Goal: Information Seeking & Learning: Learn about a topic

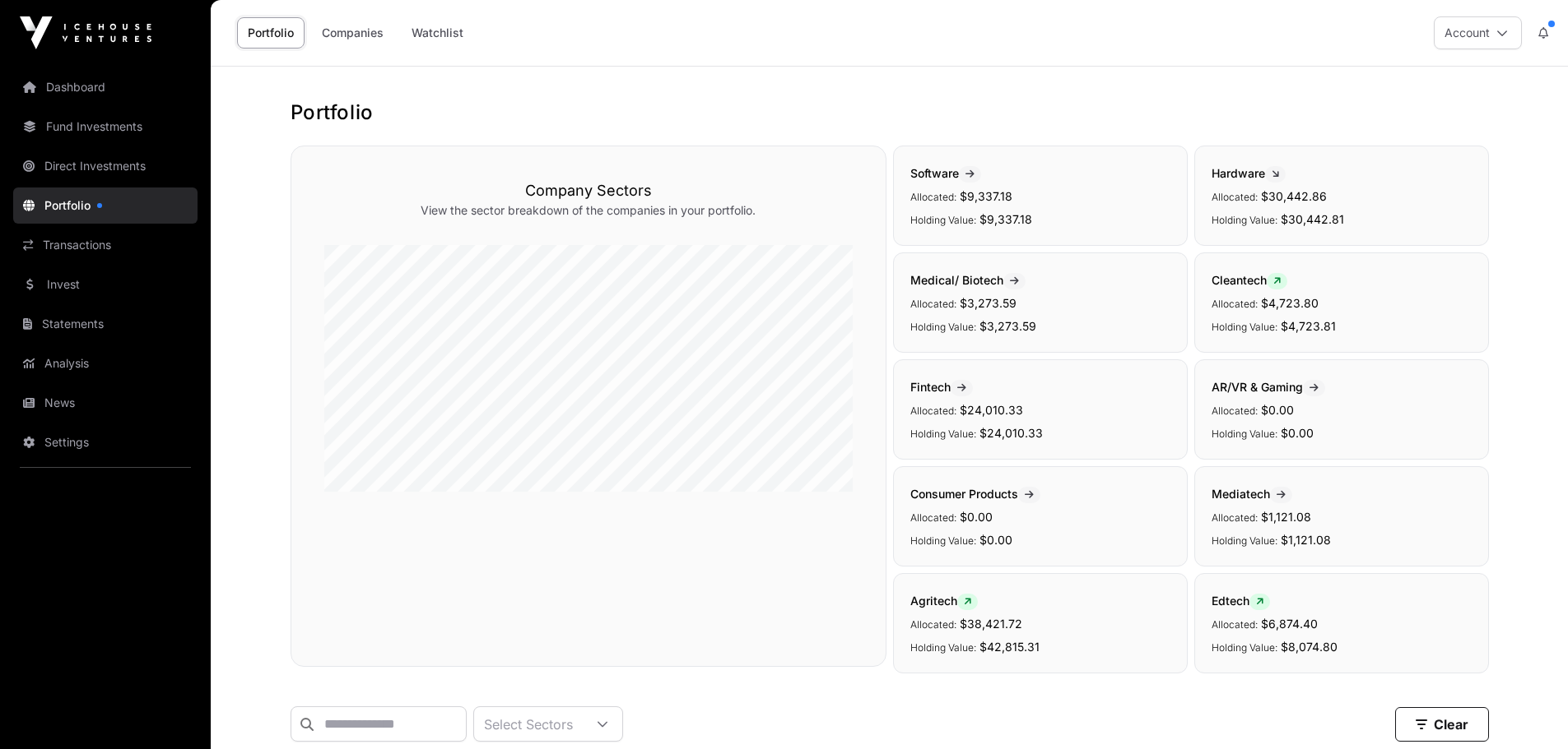
click at [35, 289] on link "Invest" at bounding box center [105, 284] width 184 height 36
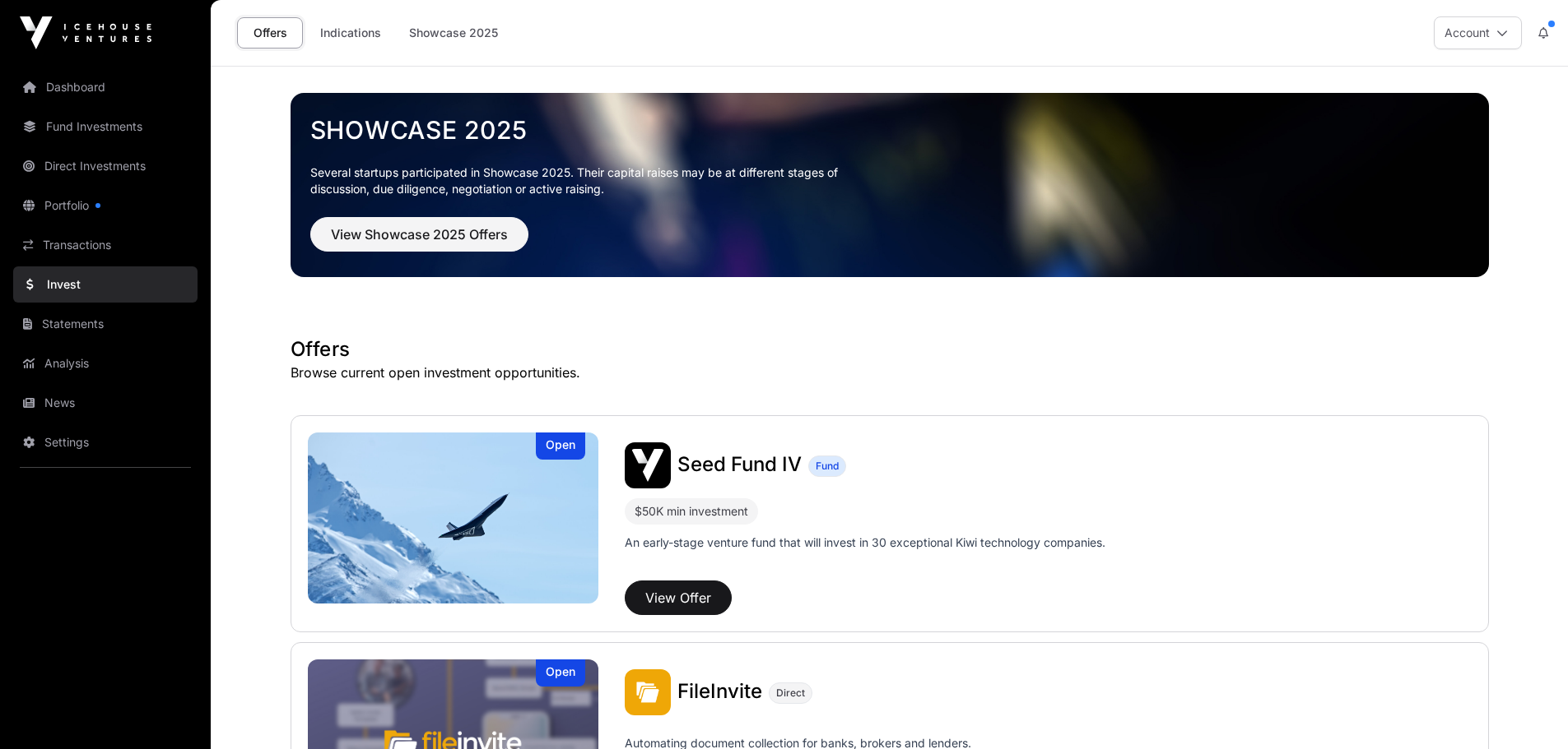
click at [344, 38] on link "Indications" at bounding box center [350, 33] width 82 height 31
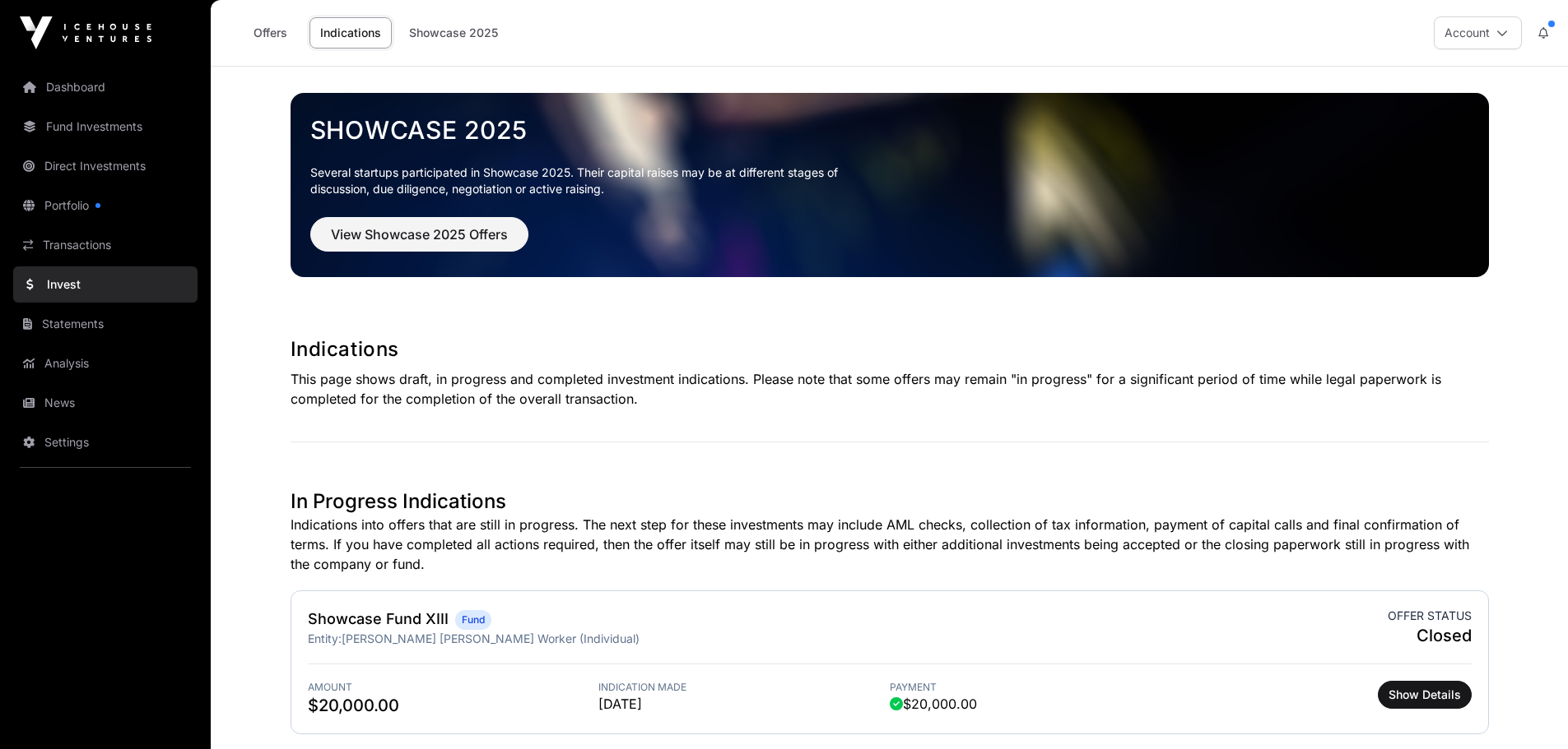
click at [73, 205] on link "Portfolio" at bounding box center [105, 206] width 184 height 36
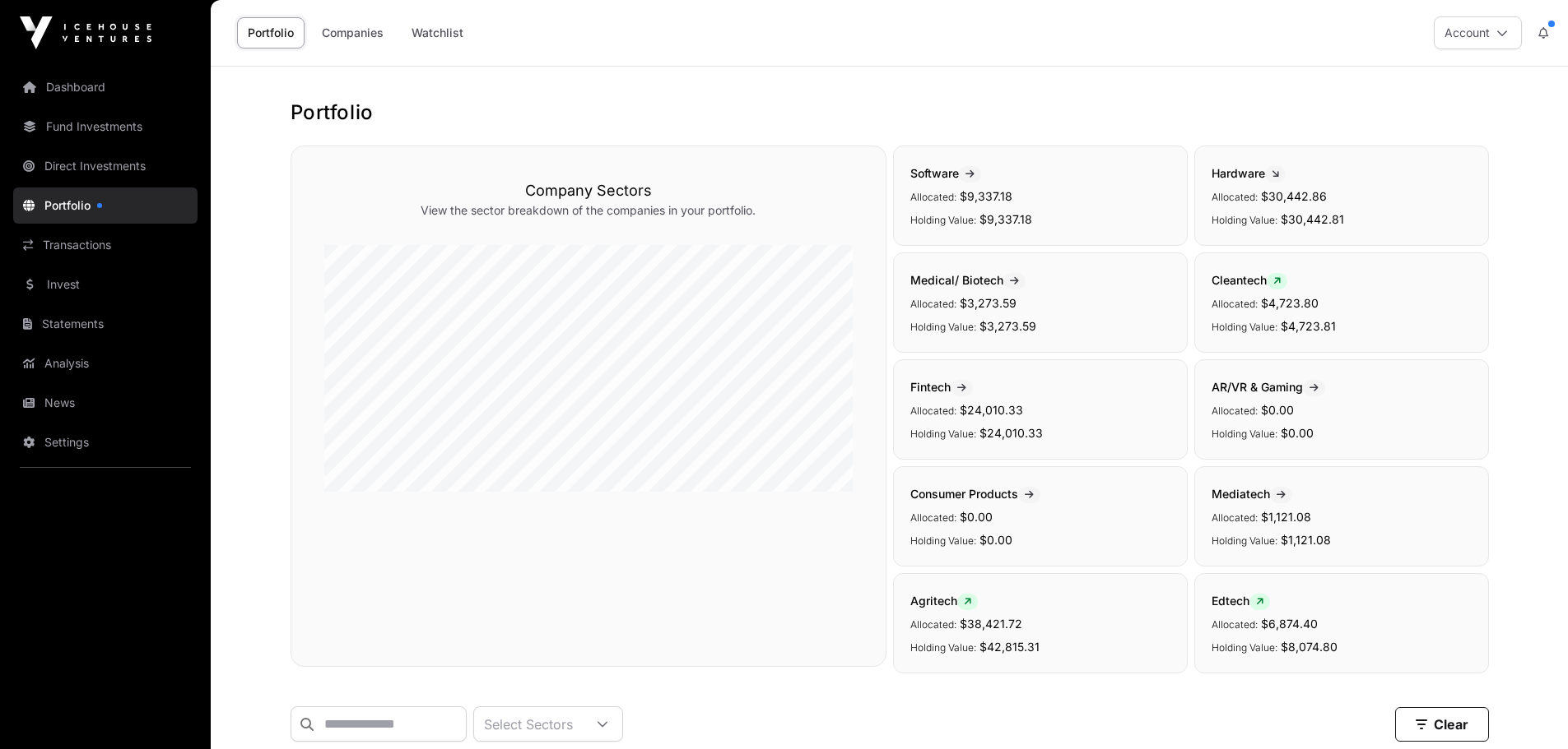
click at [364, 36] on link "Companies" at bounding box center [353, 33] width 83 height 31
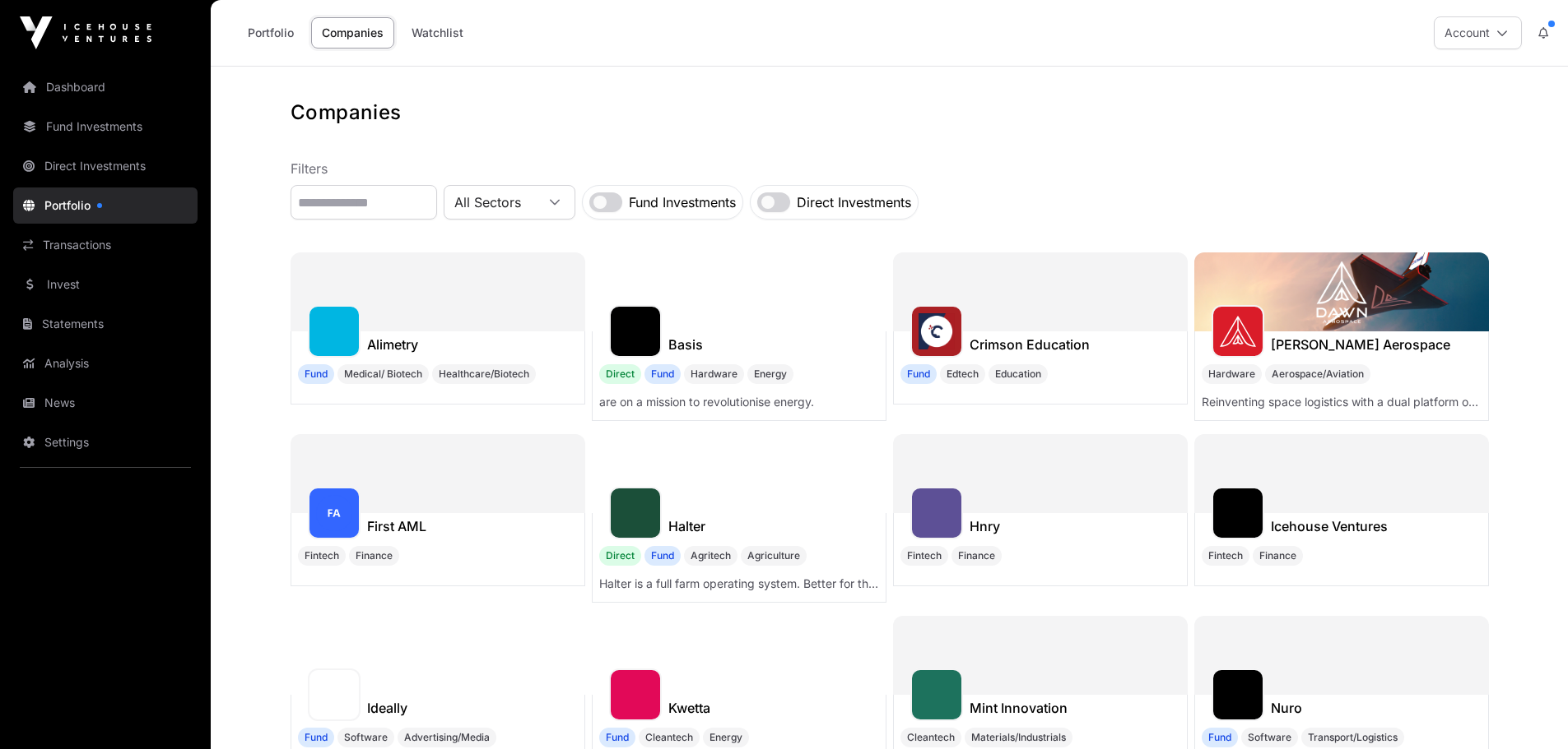
scroll to position [411, 0]
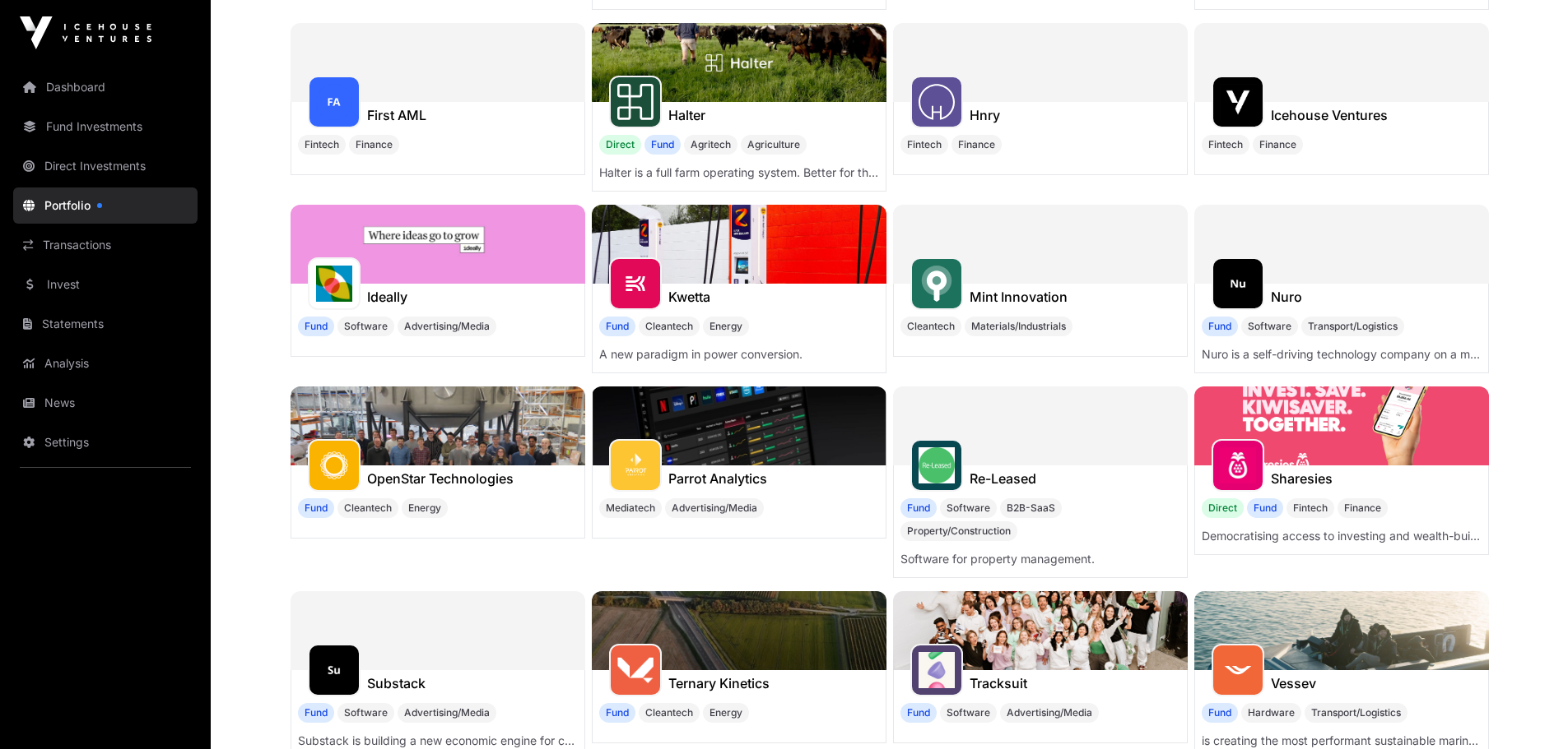
click at [978, 113] on h1 "Hnry" at bounding box center [985, 115] width 31 height 19
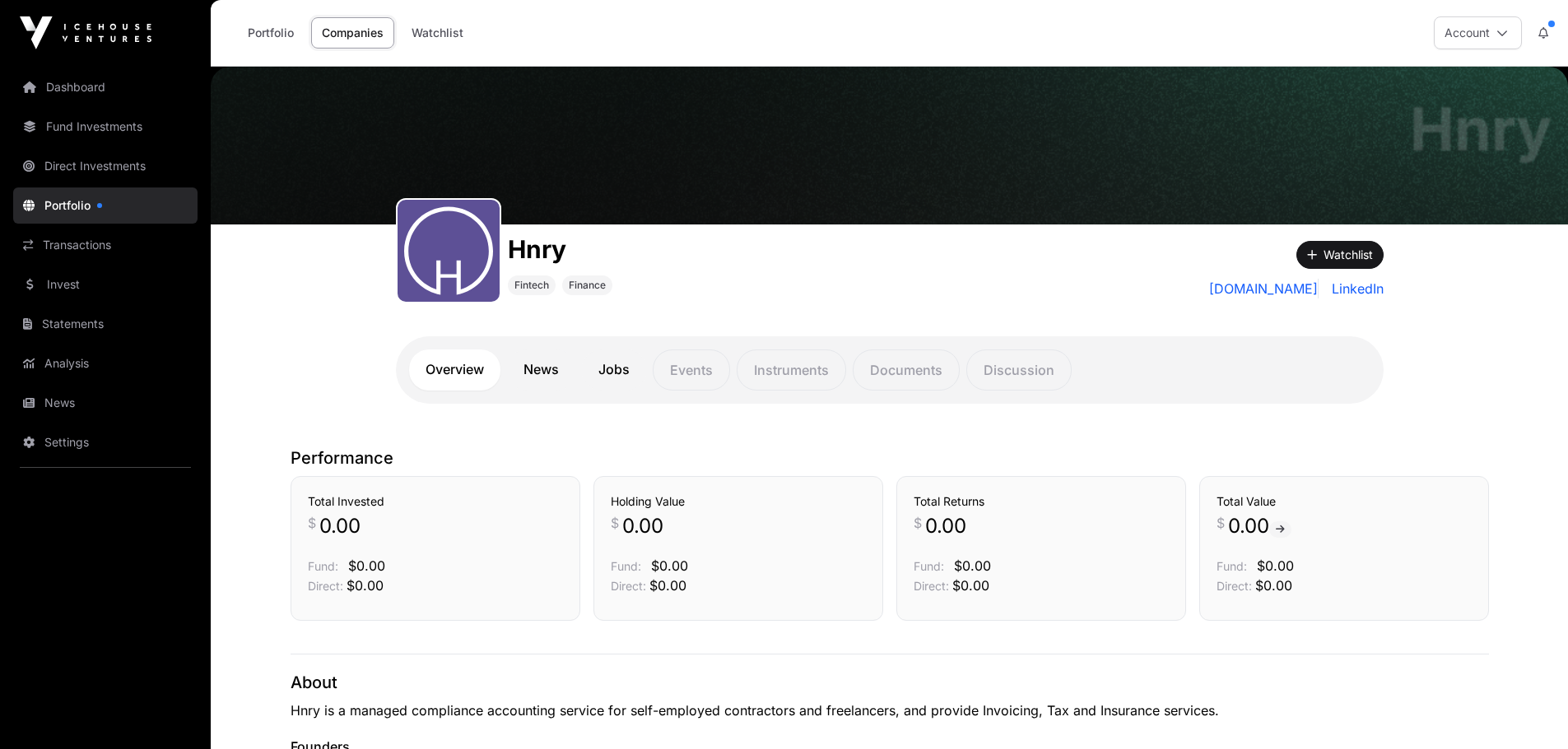
click at [321, 341] on div "Hnry Hnry Fintech Finance Watchlist hnry.co.nz LinkedIn Overview News Jobs Even…" at bounding box center [888, 248] width 1357 height 364
click at [1532, 546] on main "Hnry Hnry Fintech Finance Watchlist hnry.co.nz LinkedIn Overview News Jobs Even…" at bounding box center [888, 750] width 1357 height 1367
click at [523, 364] on link "News" at bounding box center [541, 370] width 69 height 41
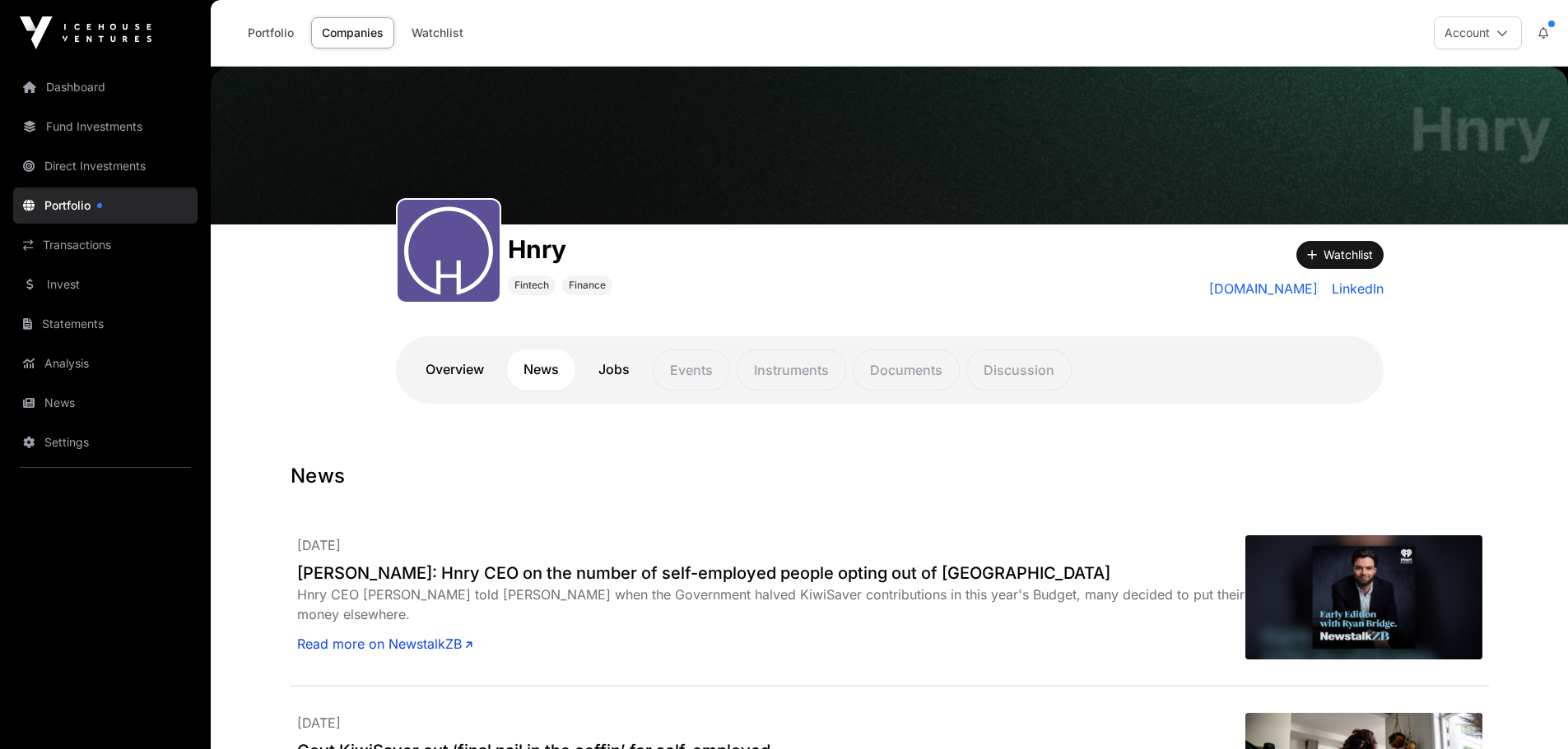
click at [611, 381] on link "Jobs" at bounding box center [613, 370] width 64 height 41
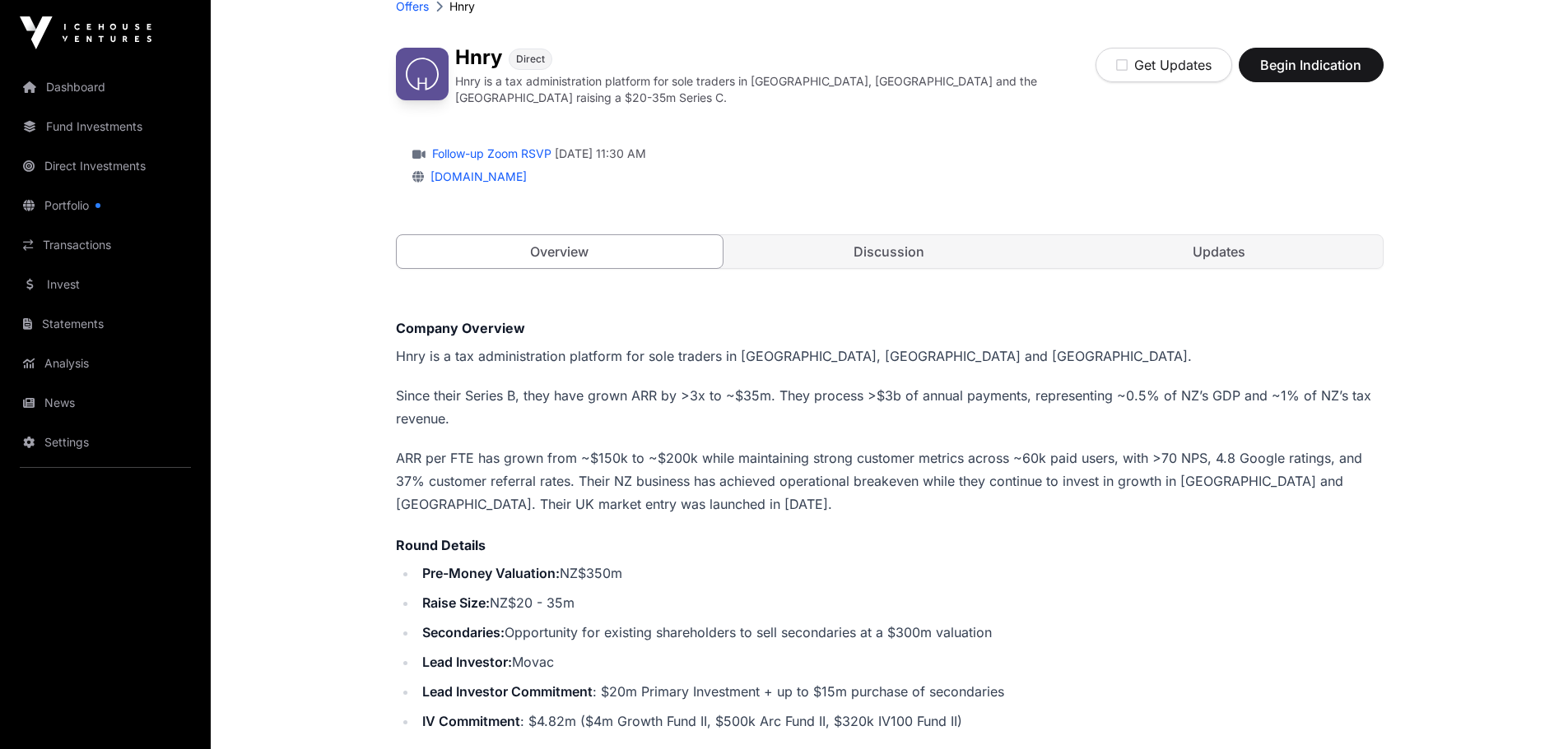
scroll to position [247, 0]
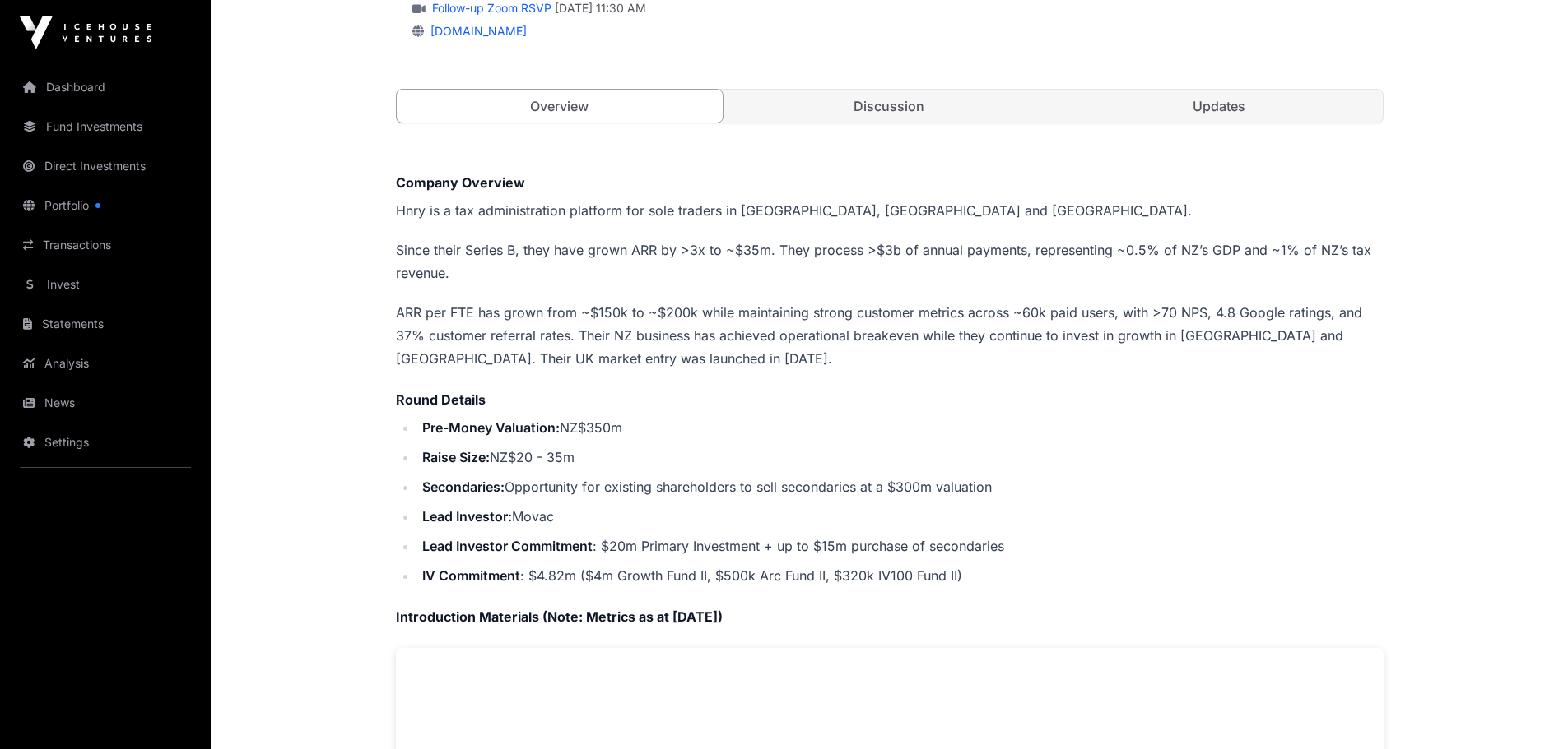
drag, startPoint x: 1037, startPoint y: 248, endPoint x: 838, endPoint y: 396, distance: 248.0
click at [838, 396] on h4 "Round Details" at bounding box center [889, 399] width 987 height 19
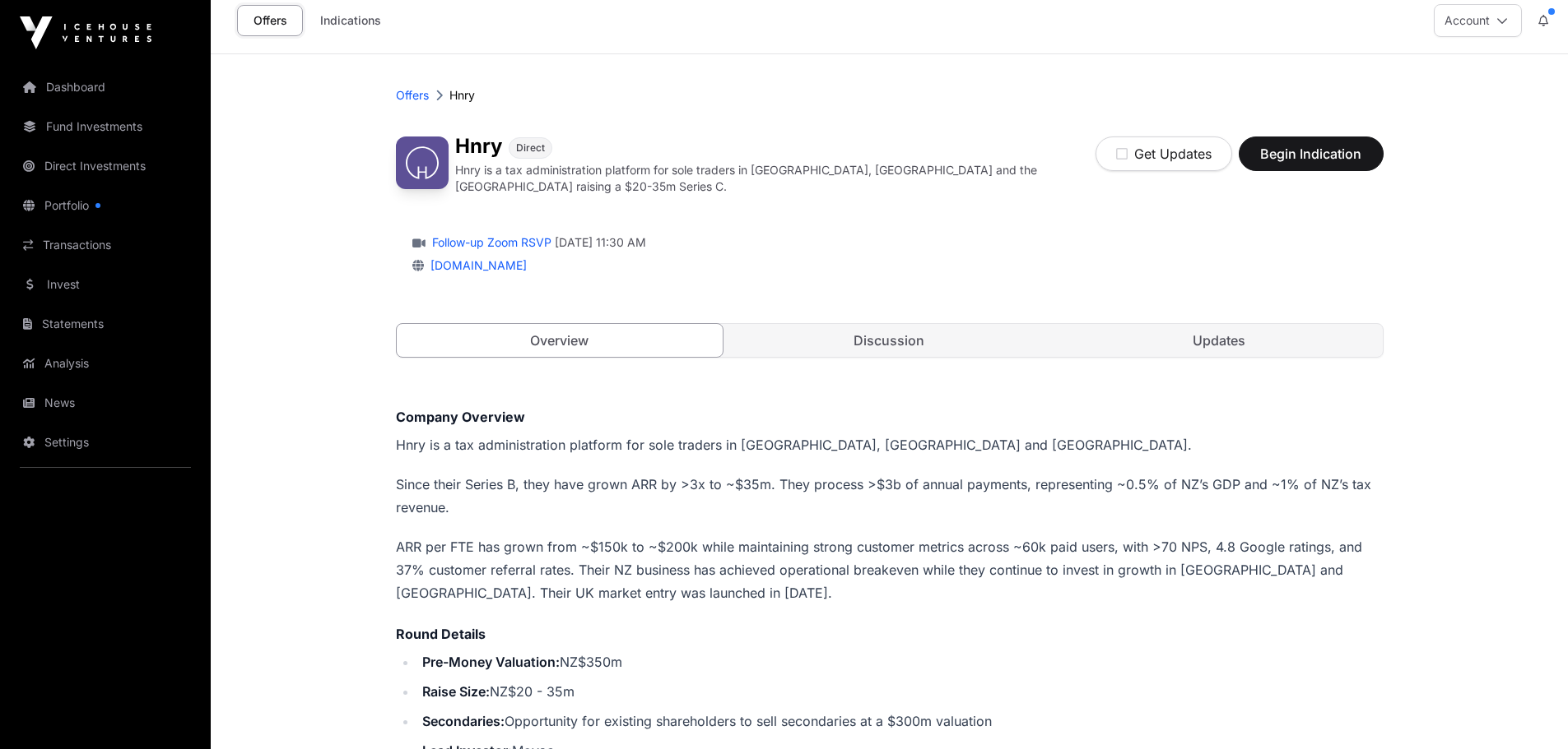
scroll to position [165, 0]
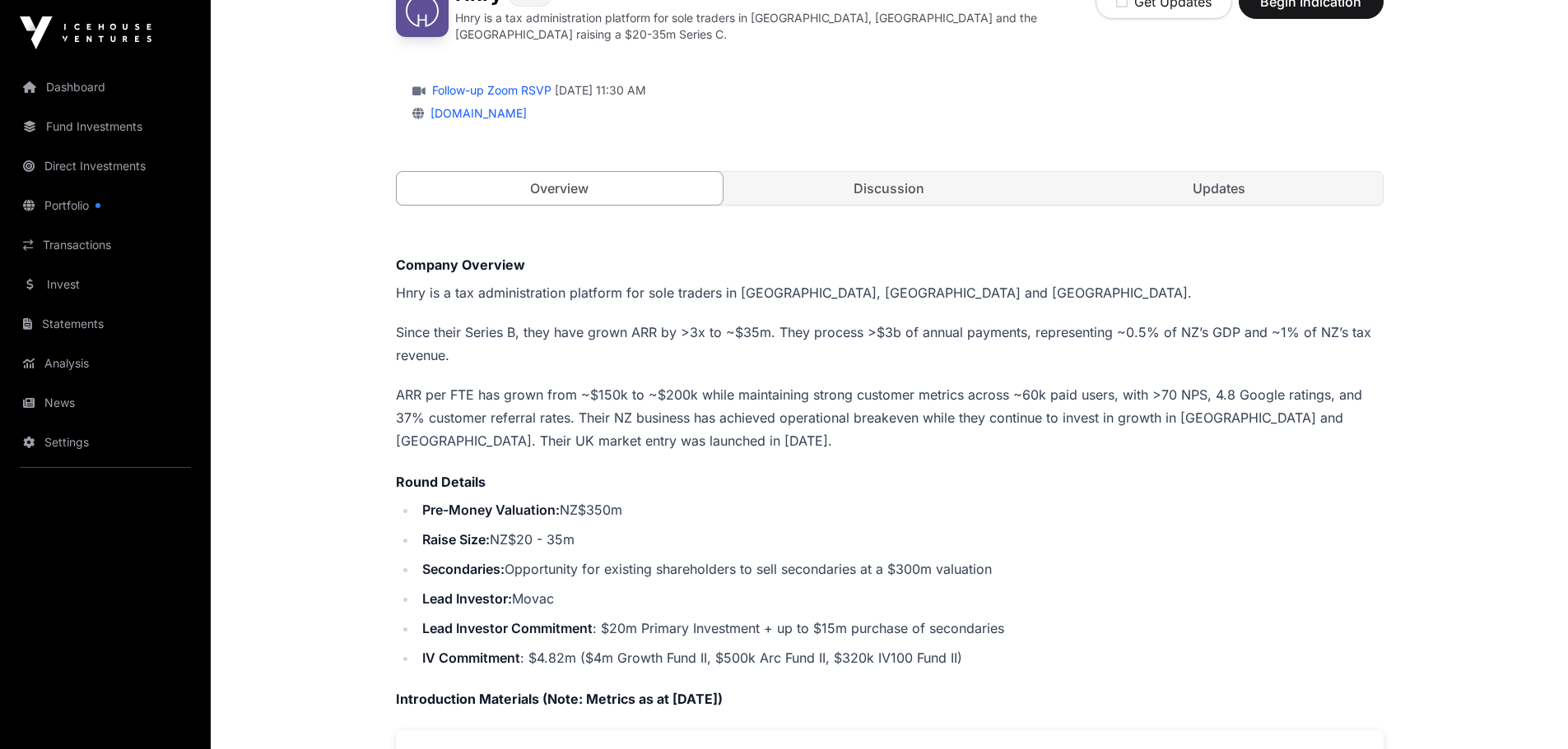
click at [856, 192] on link "Discussion" at bounding box center [889, 189] width 327 height 33
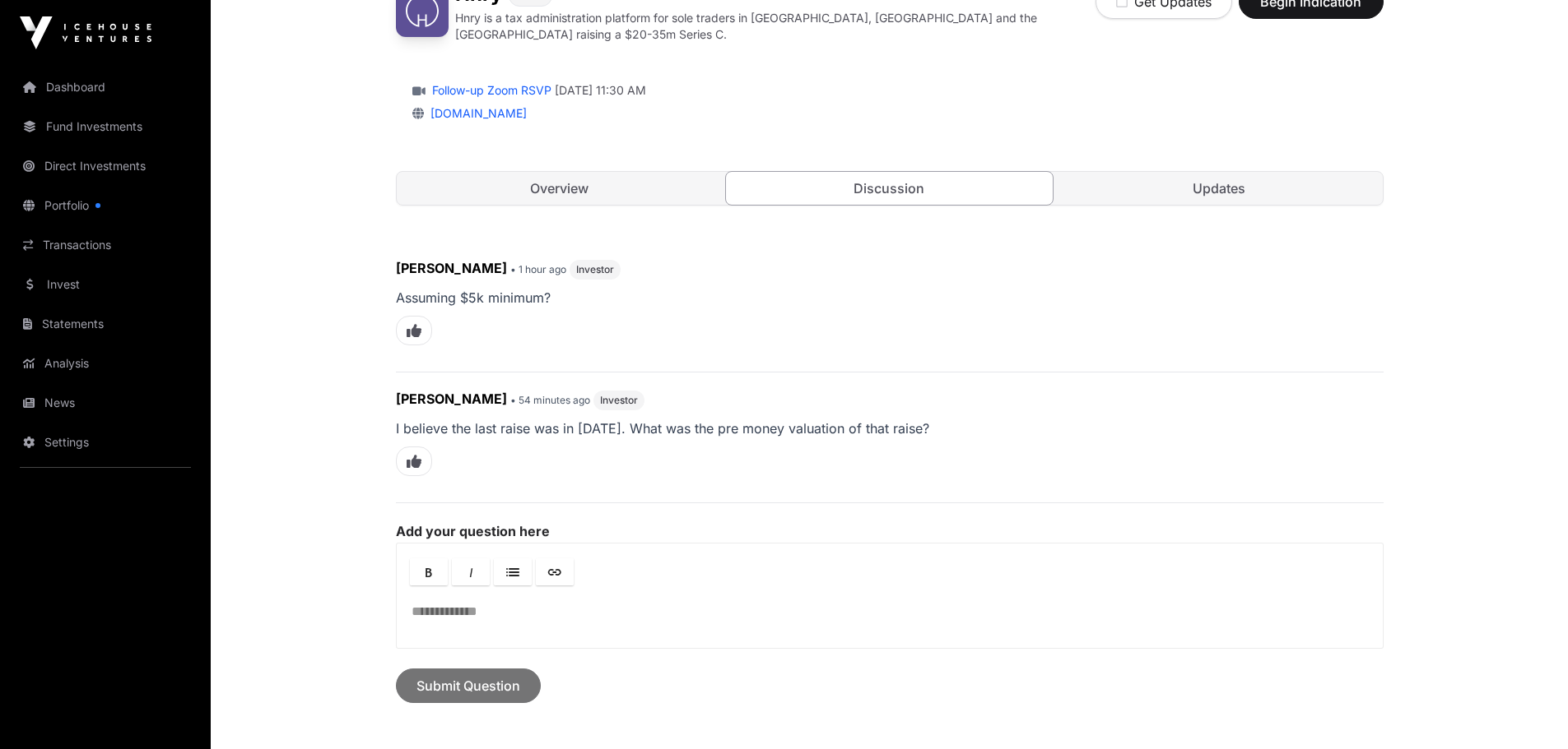
click at [1203, 186] on link "Updates" at bounding box center [1219, 189] width 327 height 33
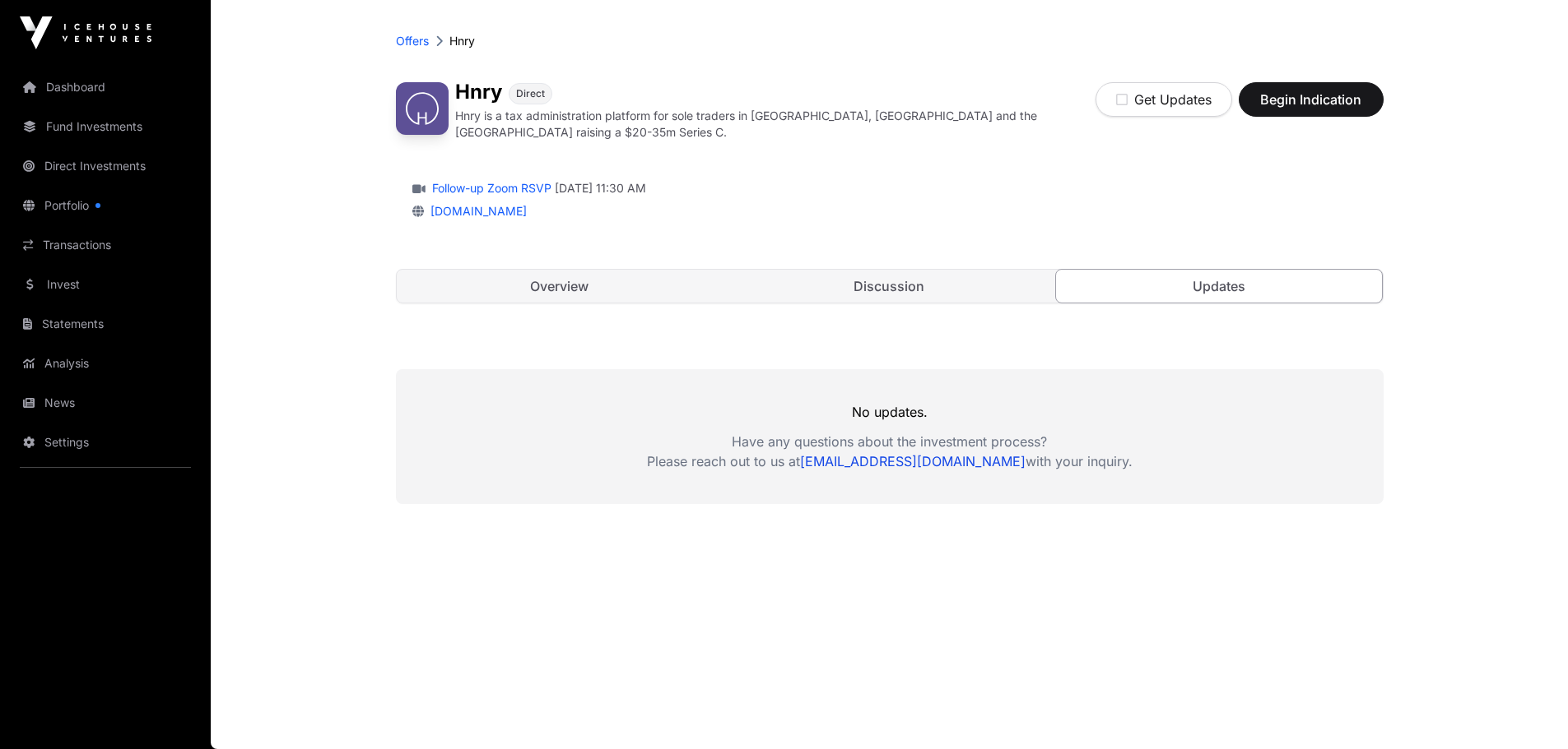
click at [495, 181] on link "Follow-up Zoom RSVP" at bounding box center [490, 189] width 122 height 17
click at [891, 287] on link "Discussion" at bounding box center [889, 286] width 327 height 33
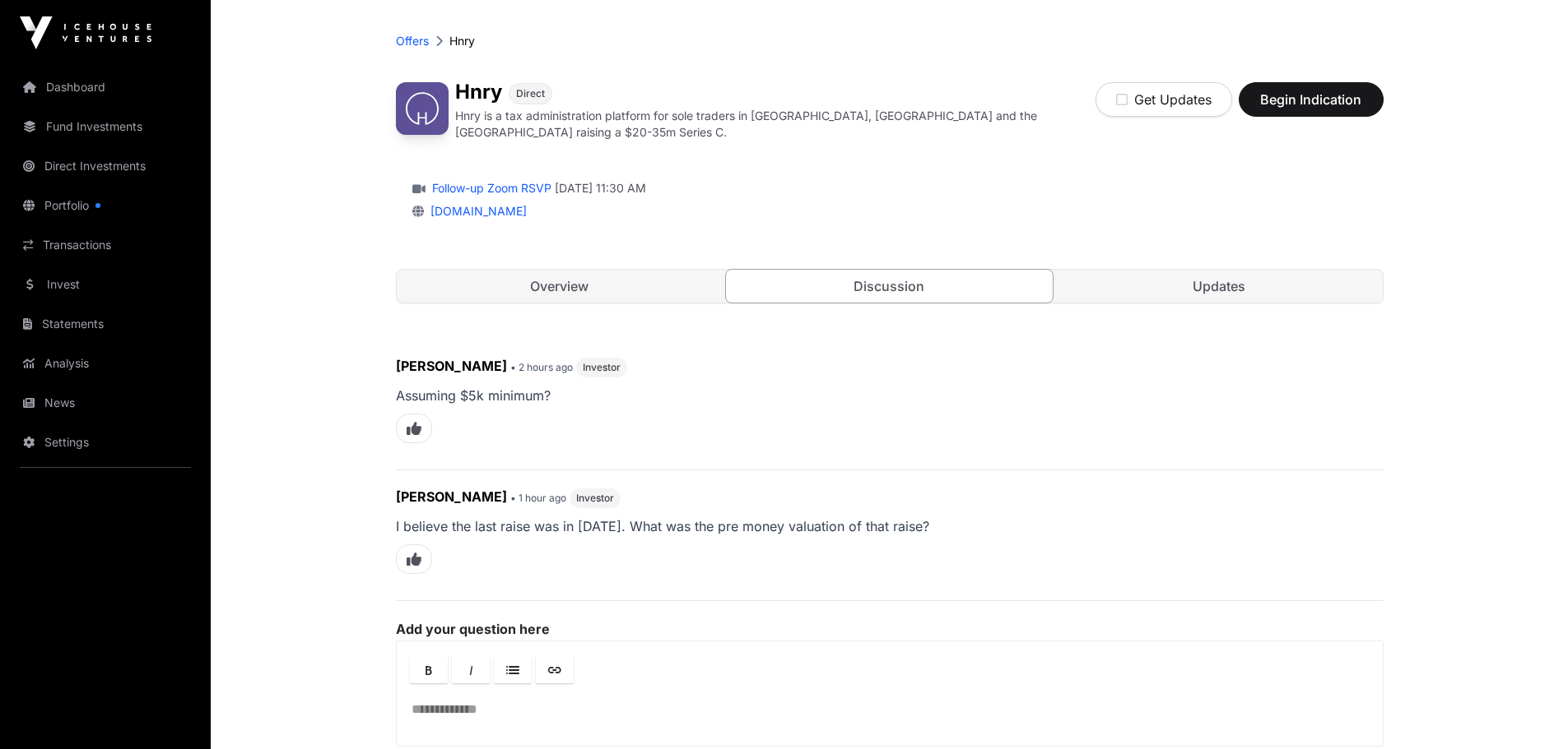
click at [515, 277] on link "Overview" at bounding box center [559, 286] width 327 height 33
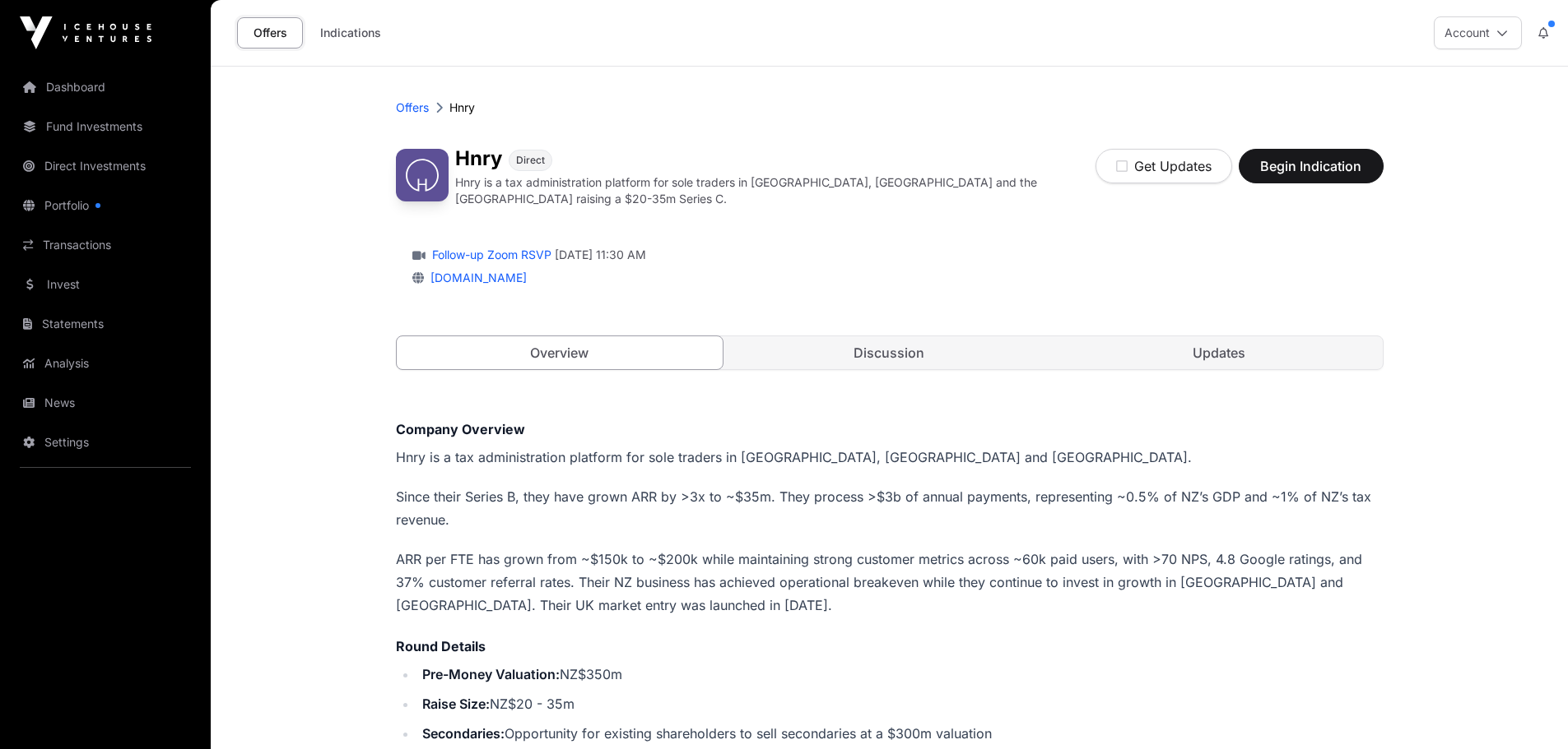
click at [336, 31] on link "Indications" at bounding box center [350, 33] width 82 height 31
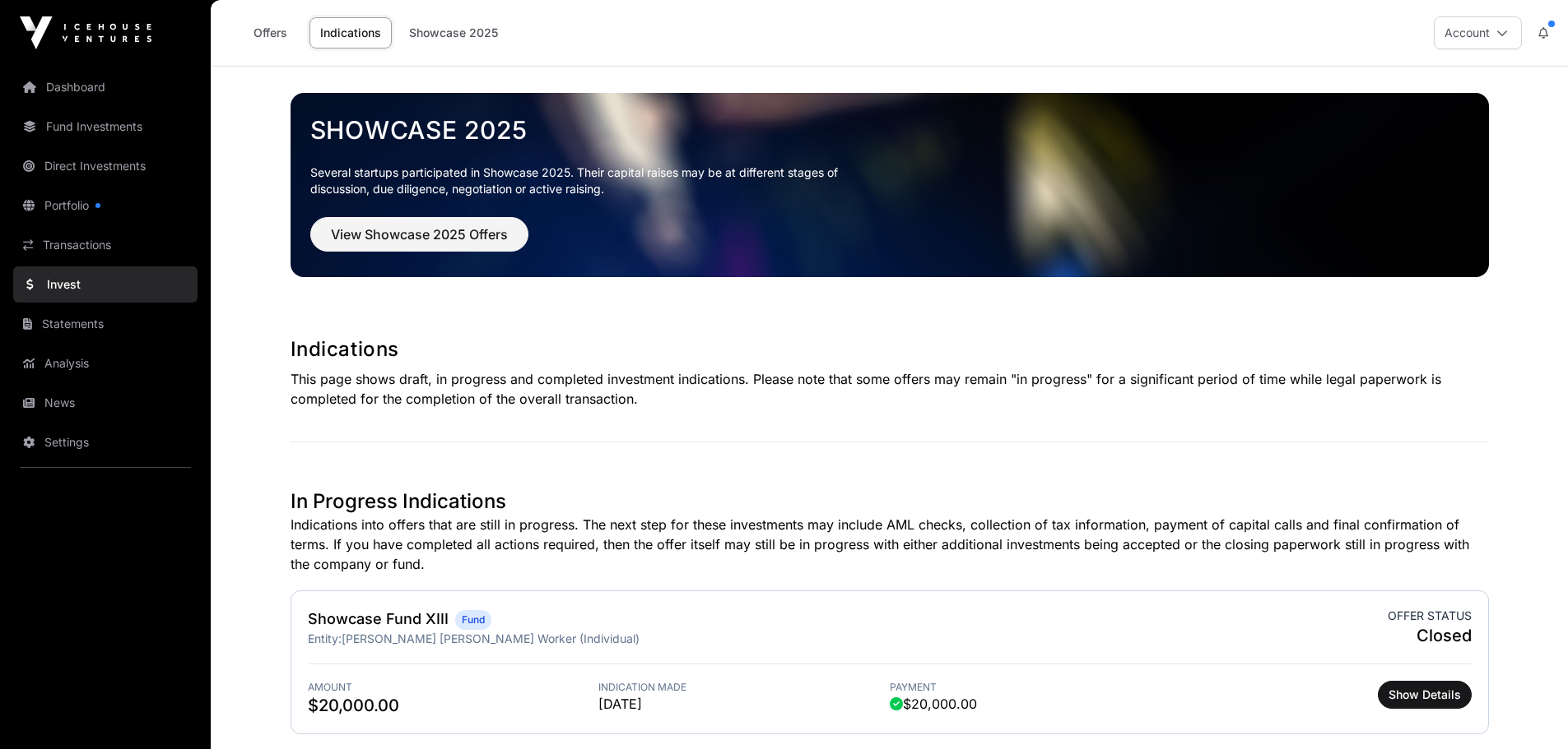
click at [93, 156] on link "Direct Investments" at bounding box center [105, 166] width 184 height 36
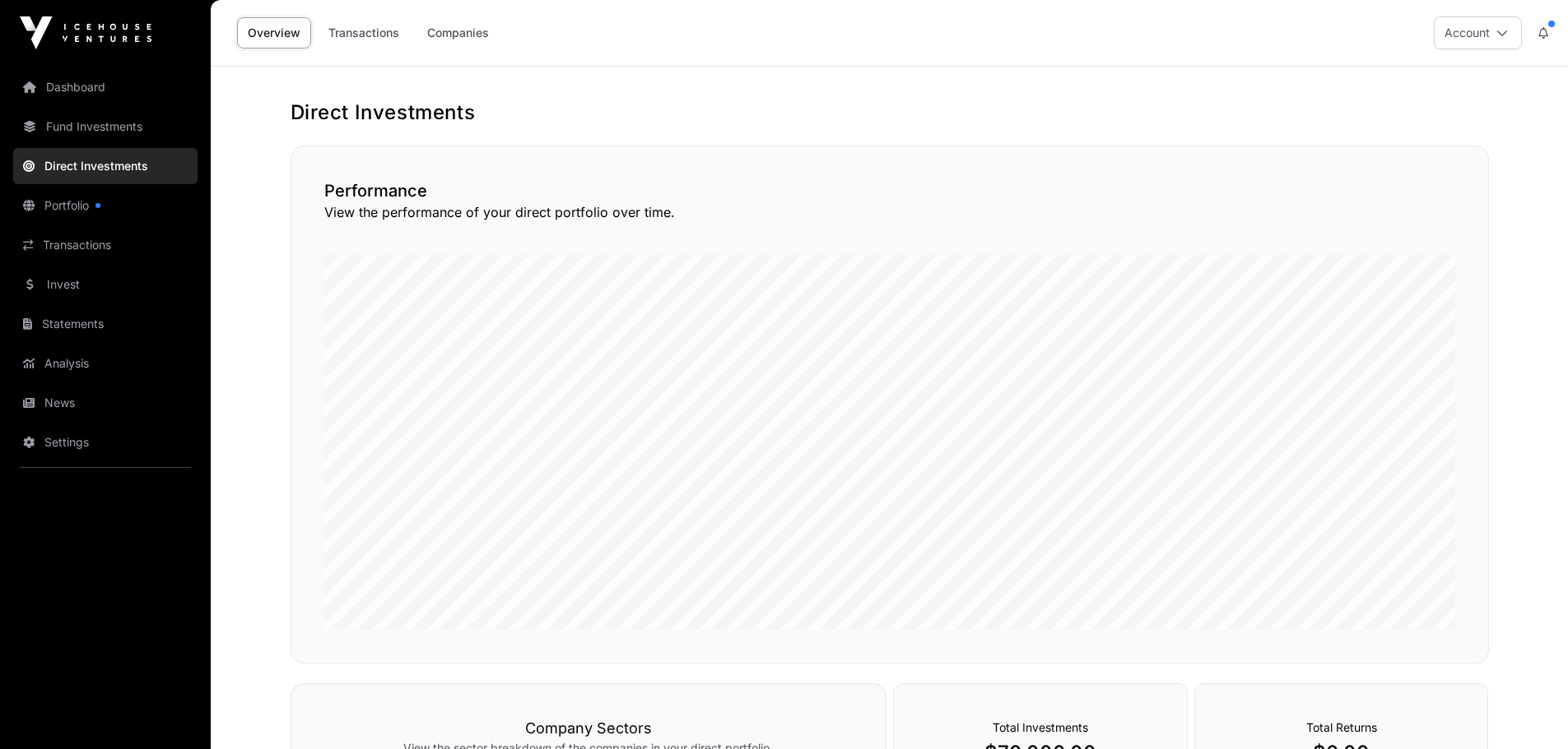
click at [462, 33] on link "Companies" at bounding box center [458, 33] width 83 height 31
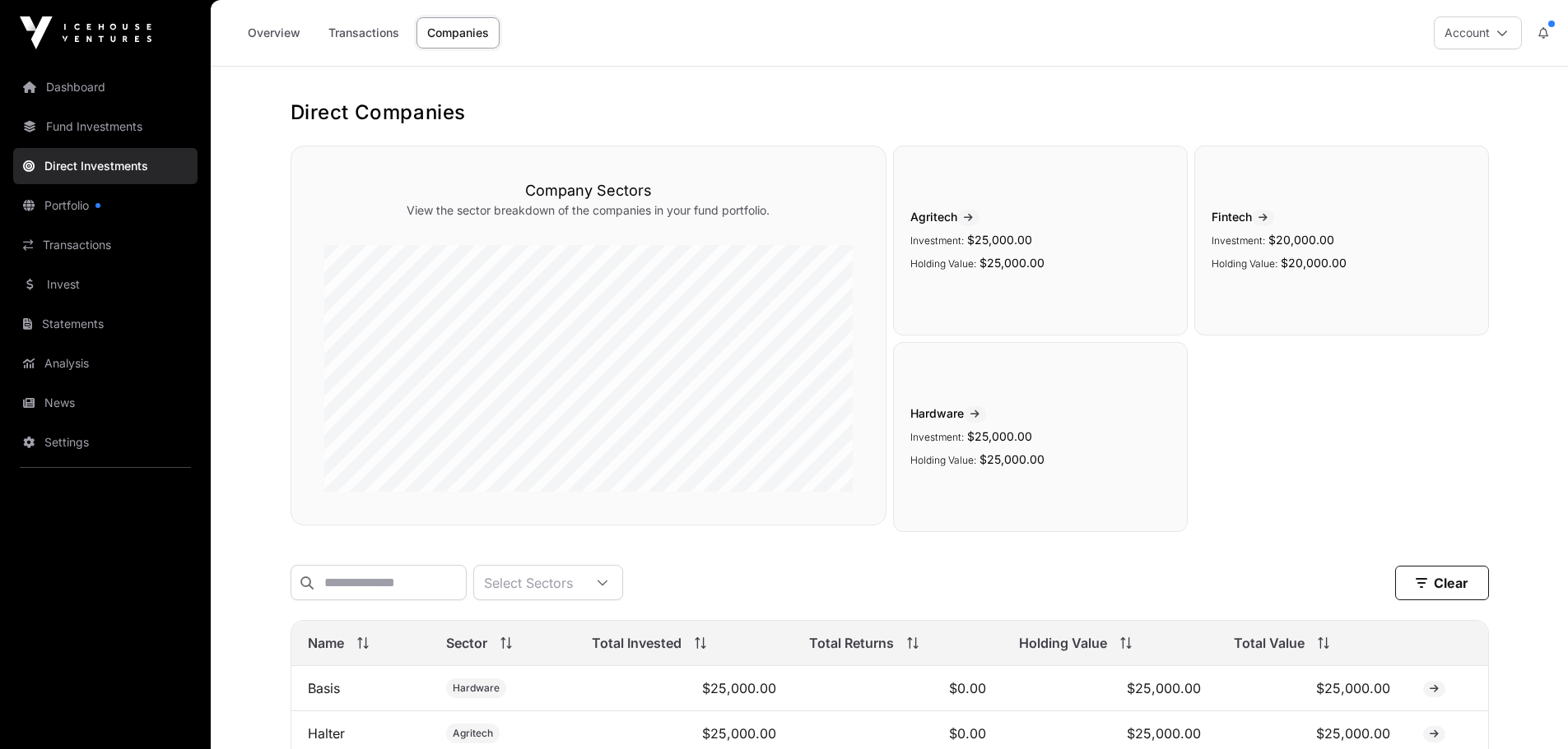
scroll to position [203, 0]
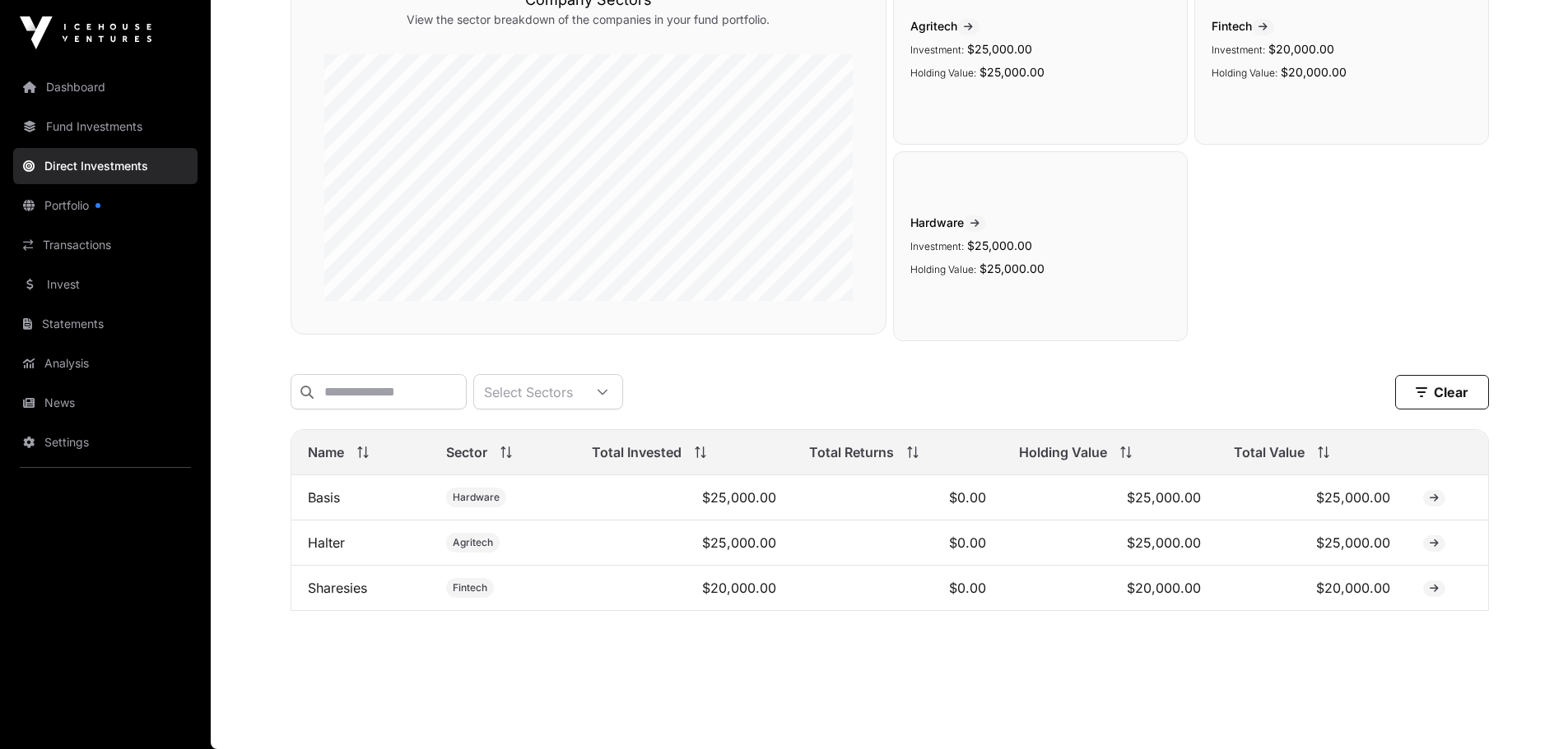
click at [106, 134] on link "Fund Investments" at bounding box center [105, 126] width 184 height 36
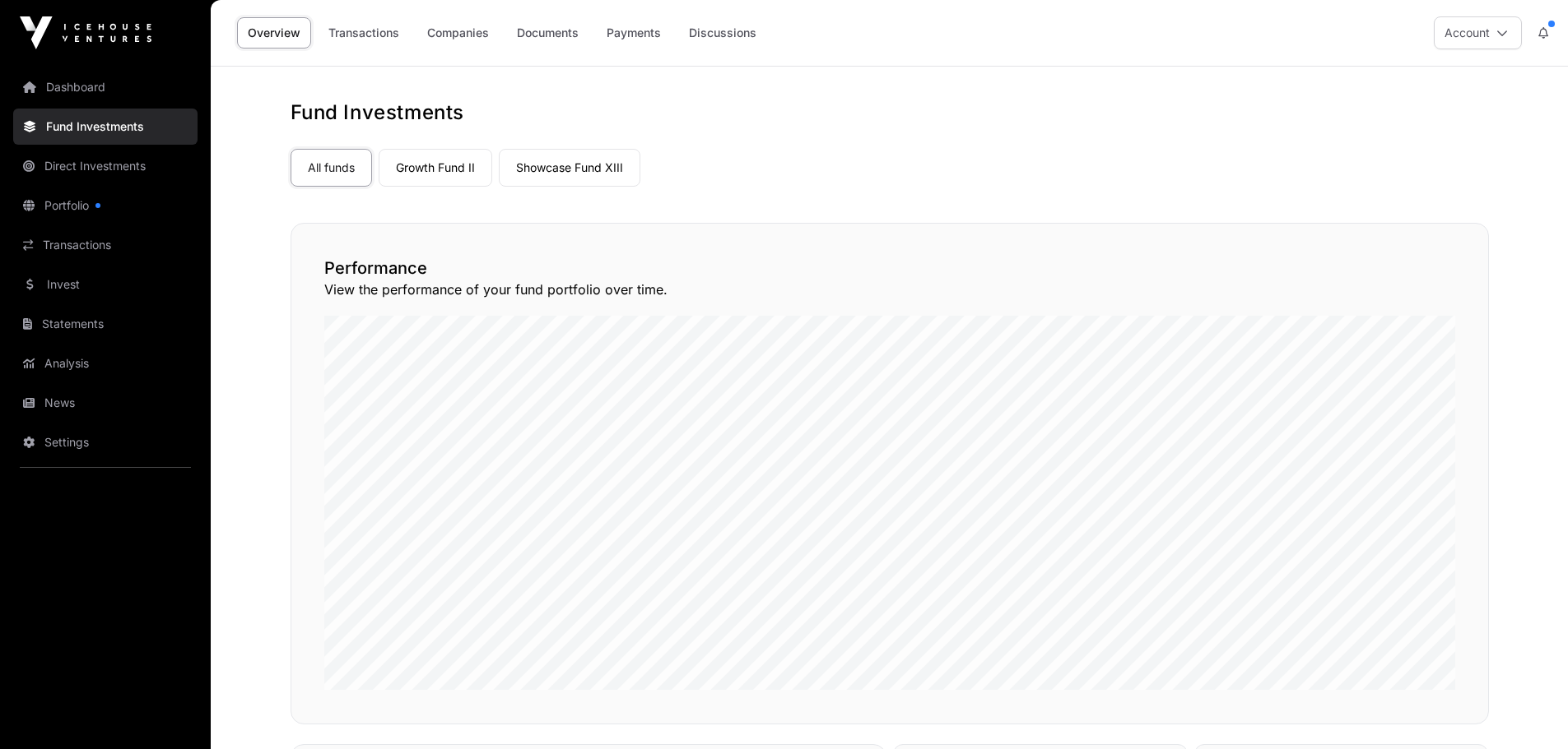
click at [547, 182] on link "Showcase Fund XIII" at bounding box center [569, 168] width 142 height 38
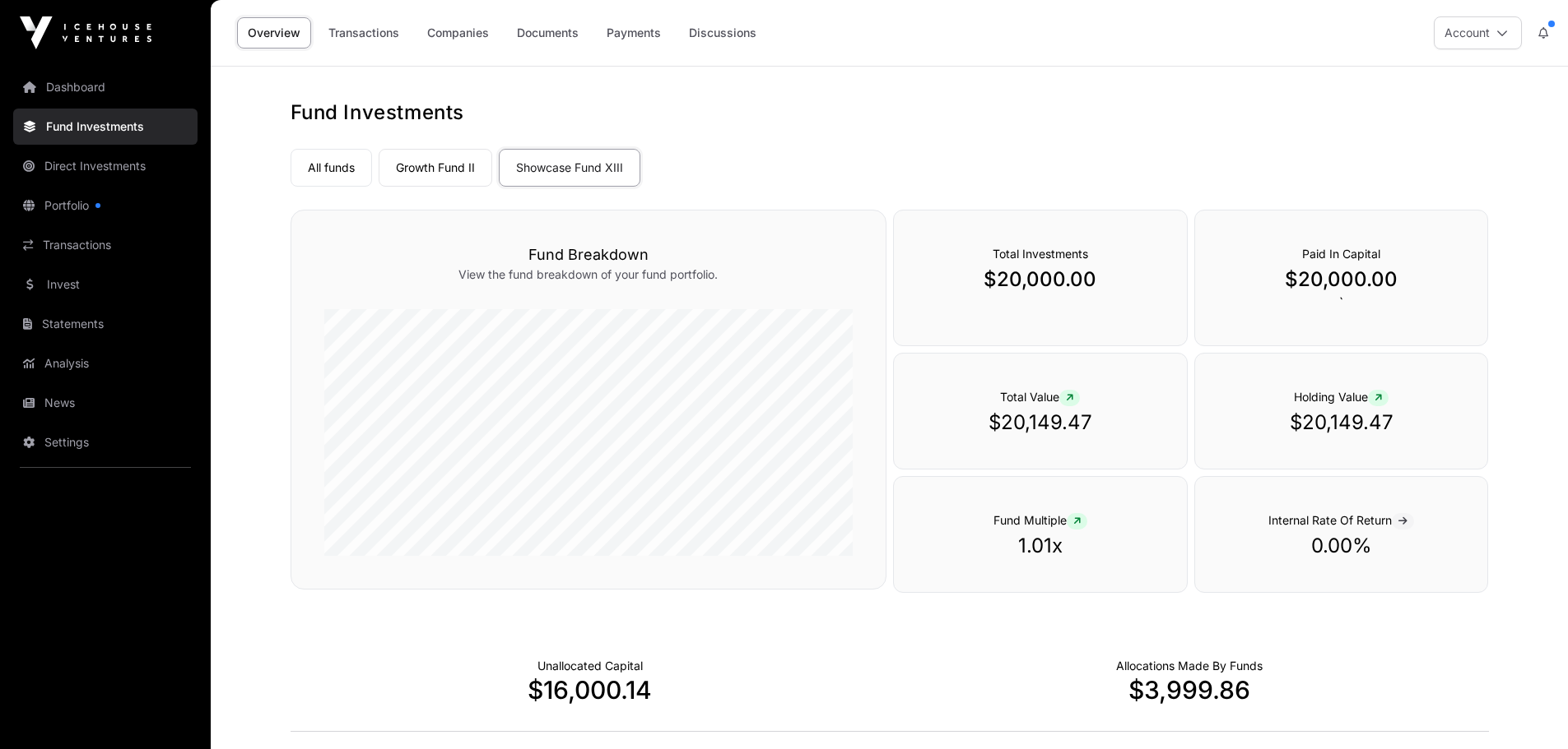
click at [458, 173] on link "Growth Fund II" at bounding box center [435, 168] width 114 height 38
click at [375, 26] on link "Transactions" at bounding box center [364, 33] width 93 height 31
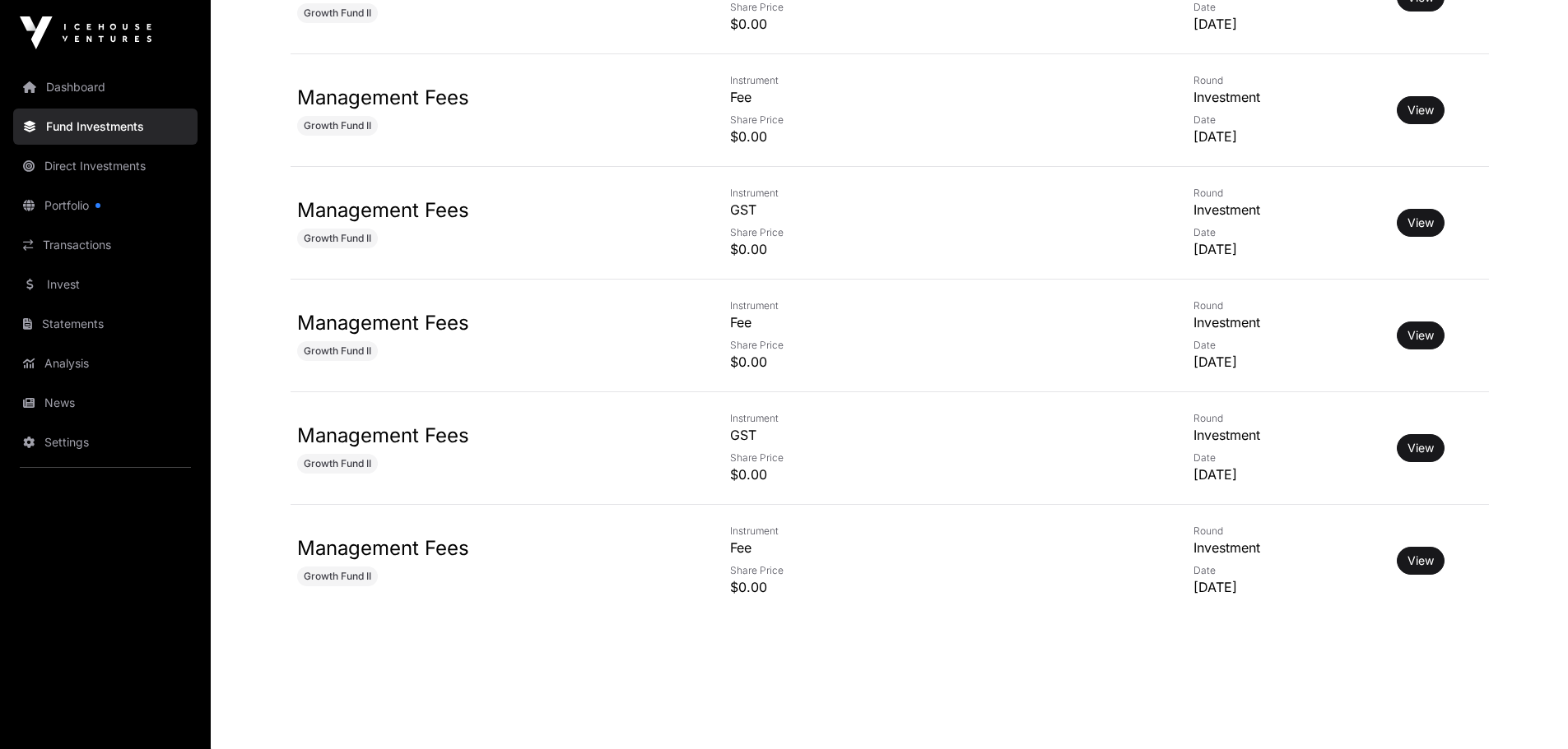
scroll to position [6998, 0]
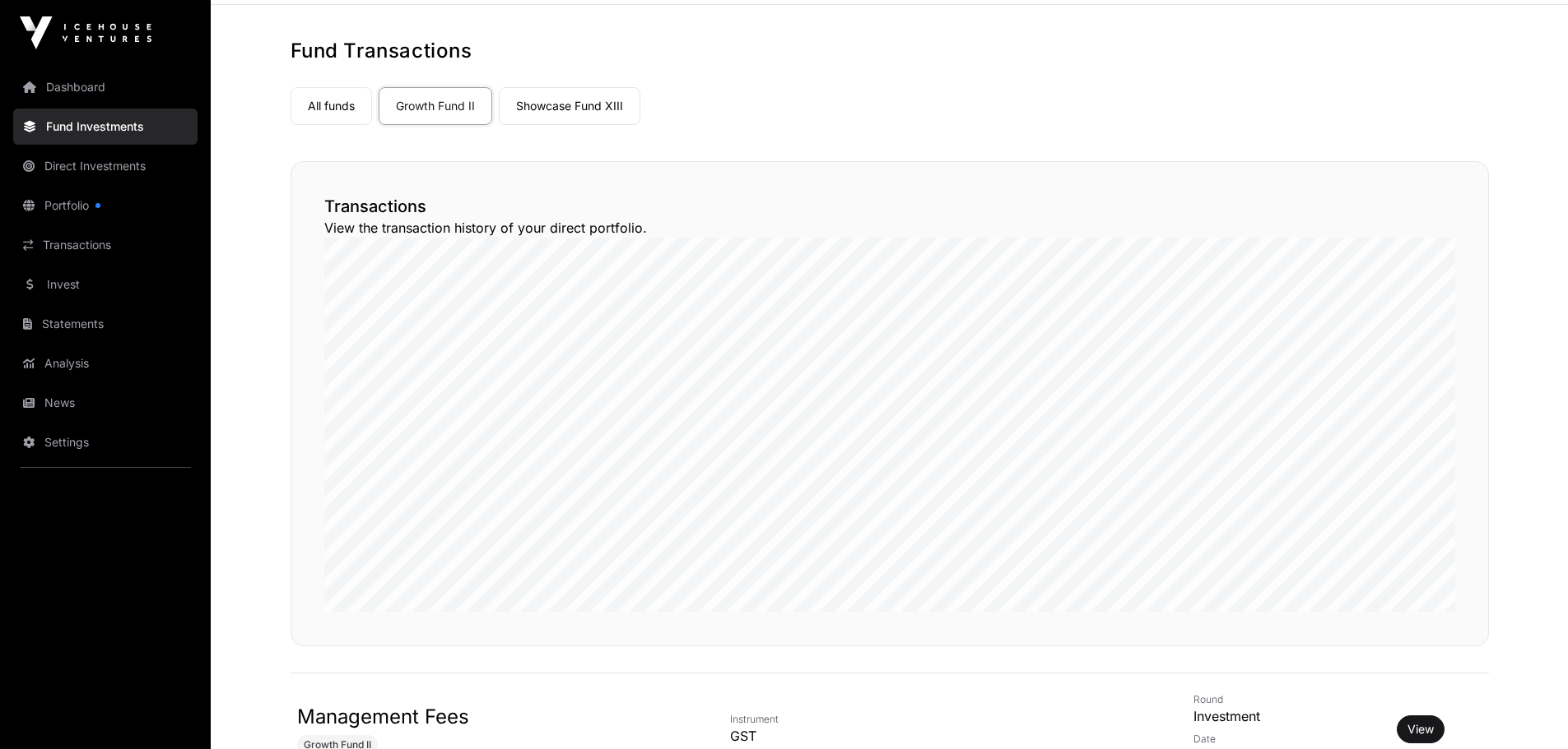
scroll to position [0, 0]
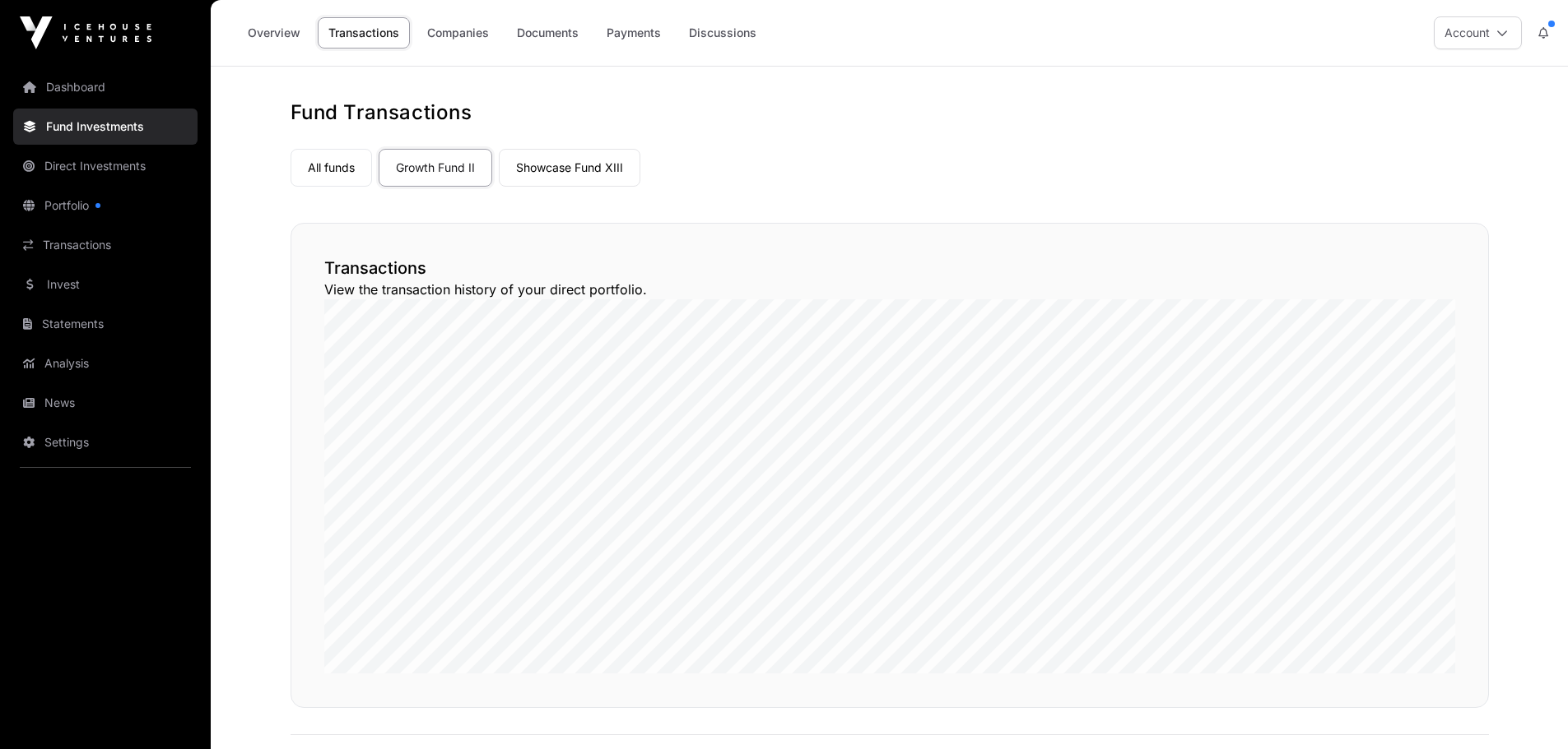
click at [462, 19] on link "Companies" at bounding box center [458, 33] width 83 height 31
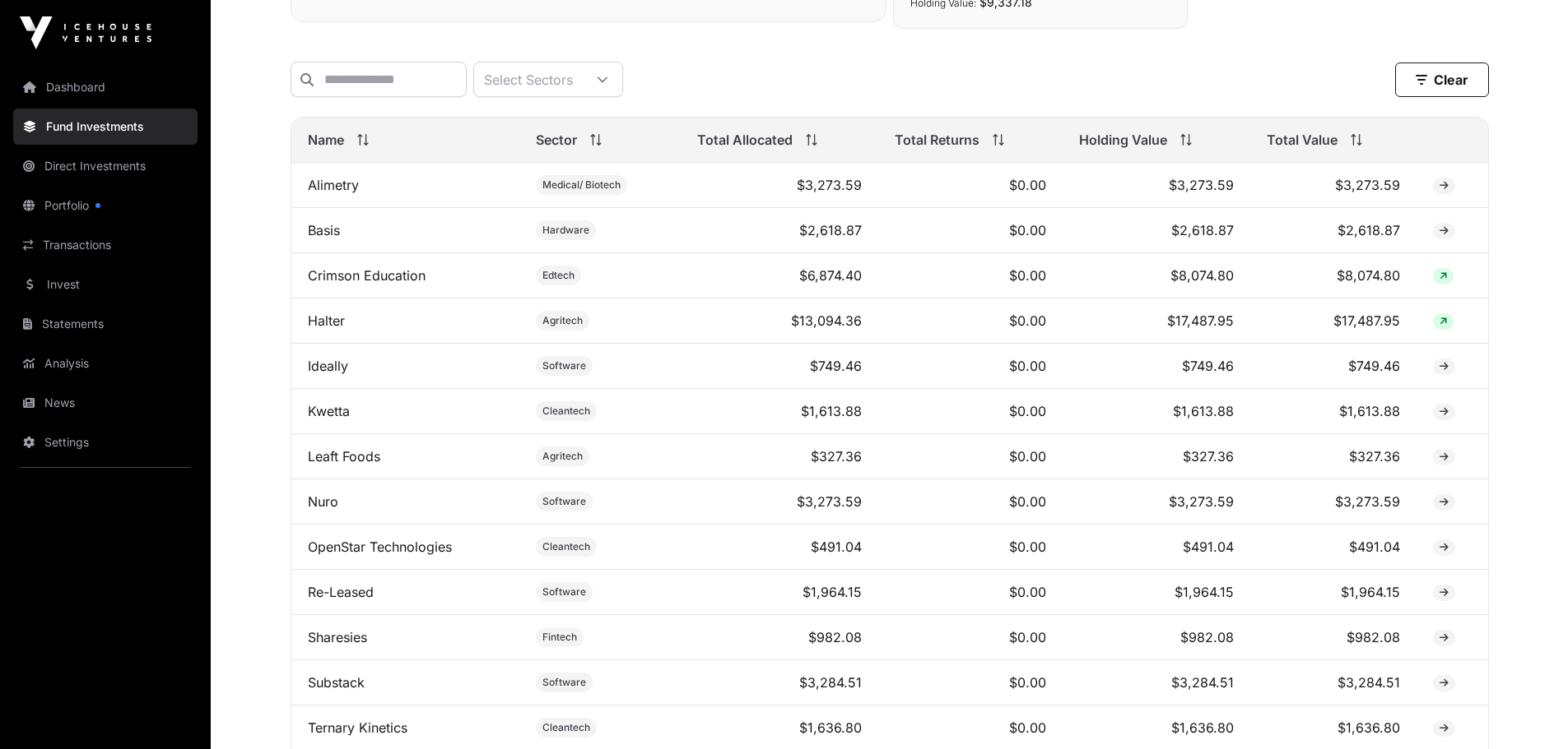
scroll to position [615, 0]
